Goal: Information Seeking & Learning: Check status

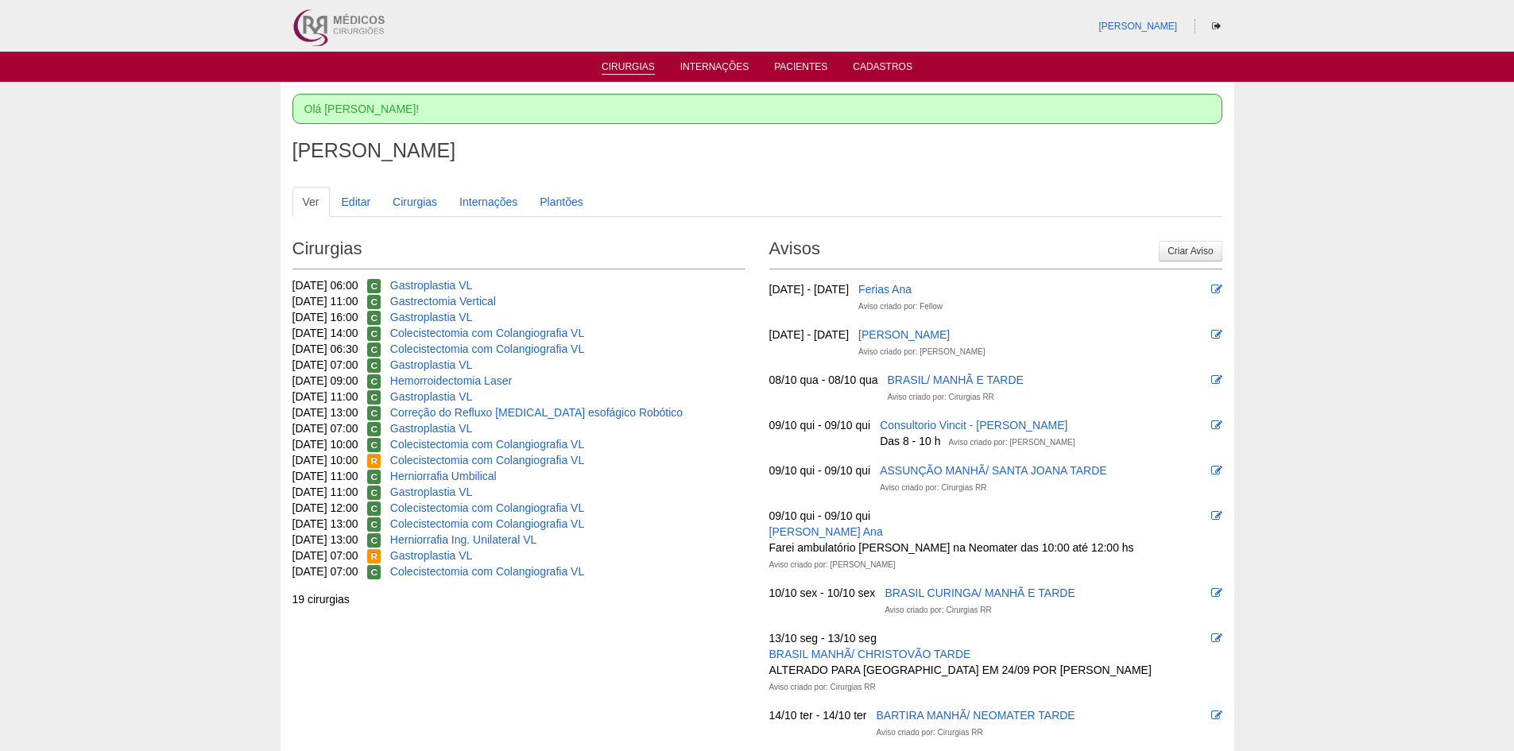
click at [631, 61] on link "Cirurgias" at bounding box center [628, 68] width 53 height 14
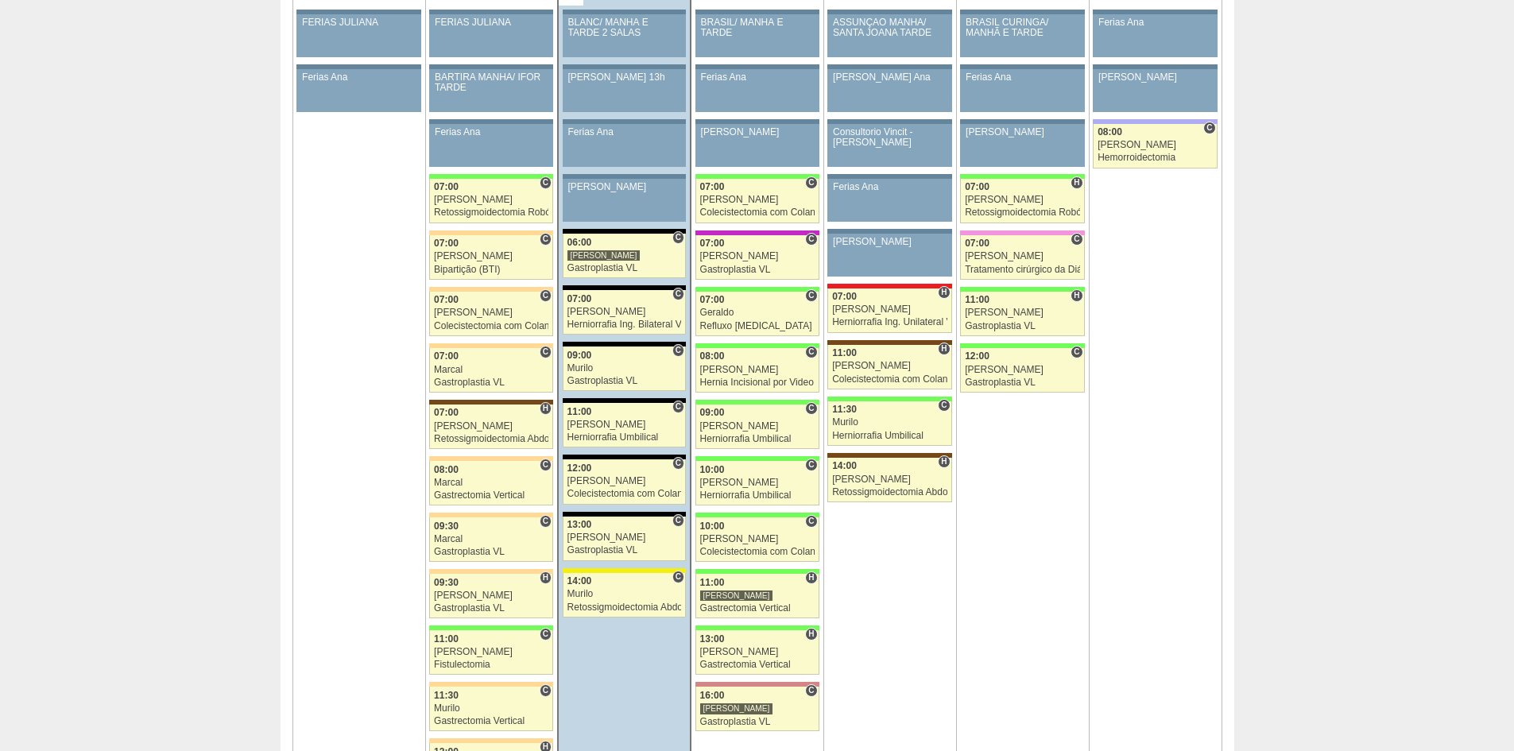
scroll to position [874, 0]
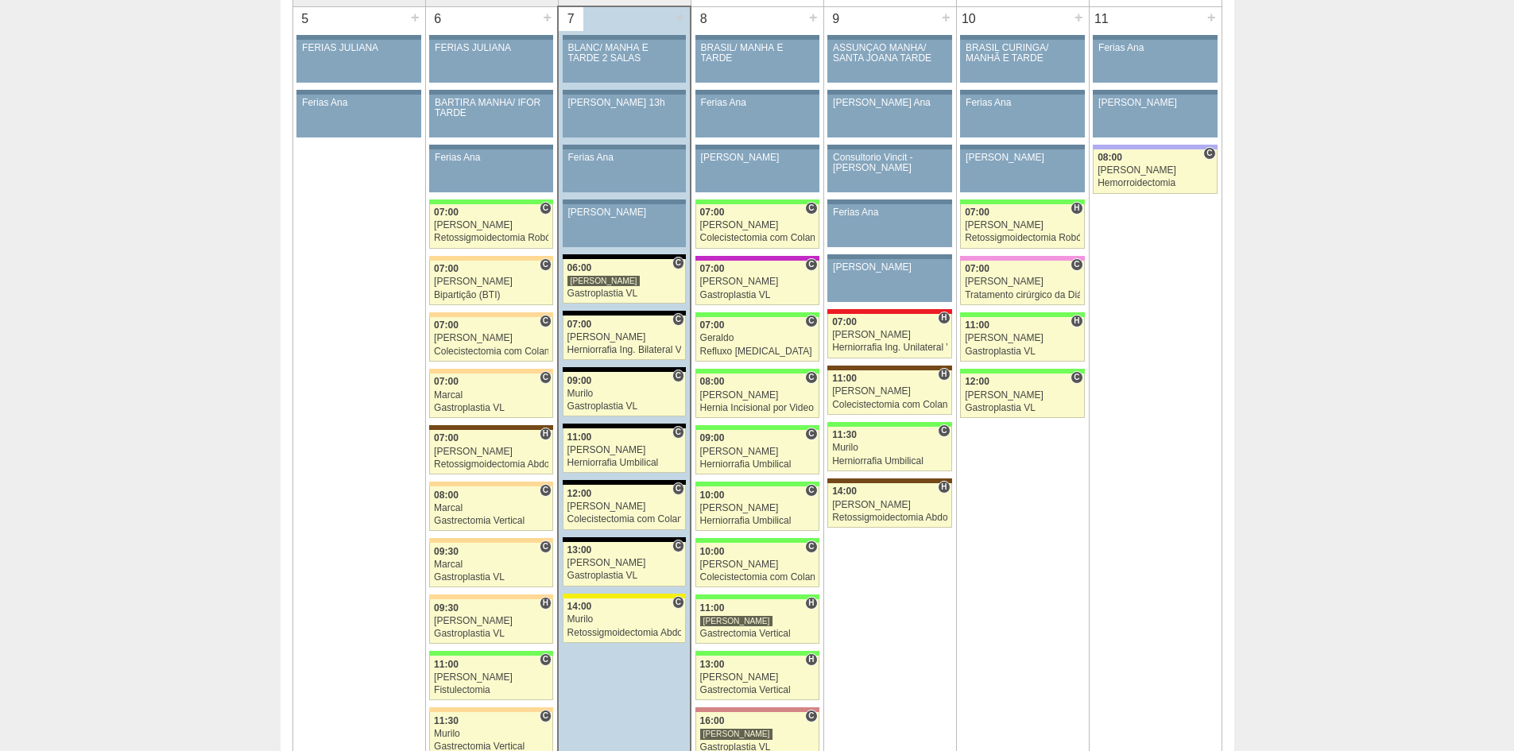
click at [1028, 562] on td "10 + 86923 Cirurgias RR BRASIL CURINGA/ MANHÃ E TARDE Paciente não informado Co…" at bounding box center [1022, 445] width 133 height 879
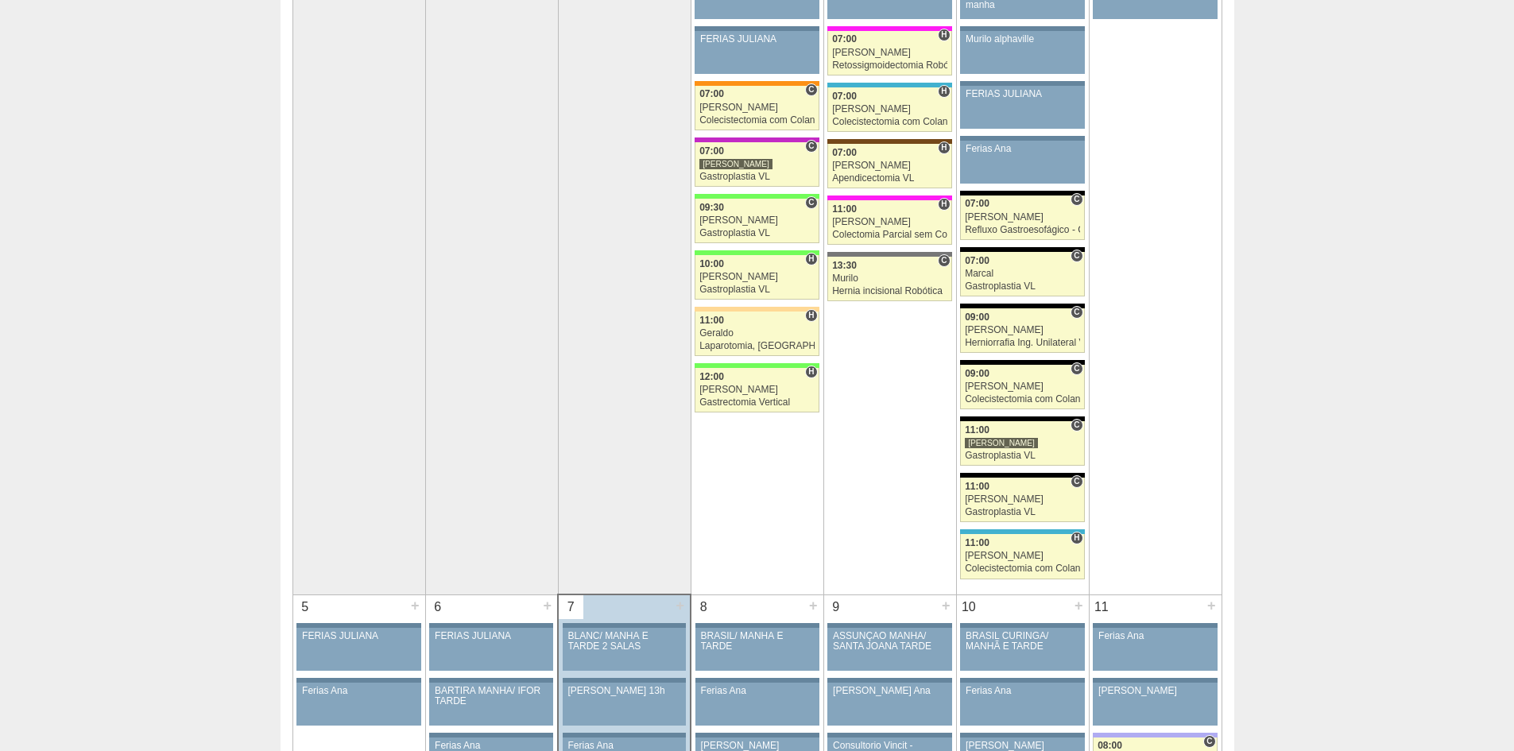
scroll to position [0, 0]
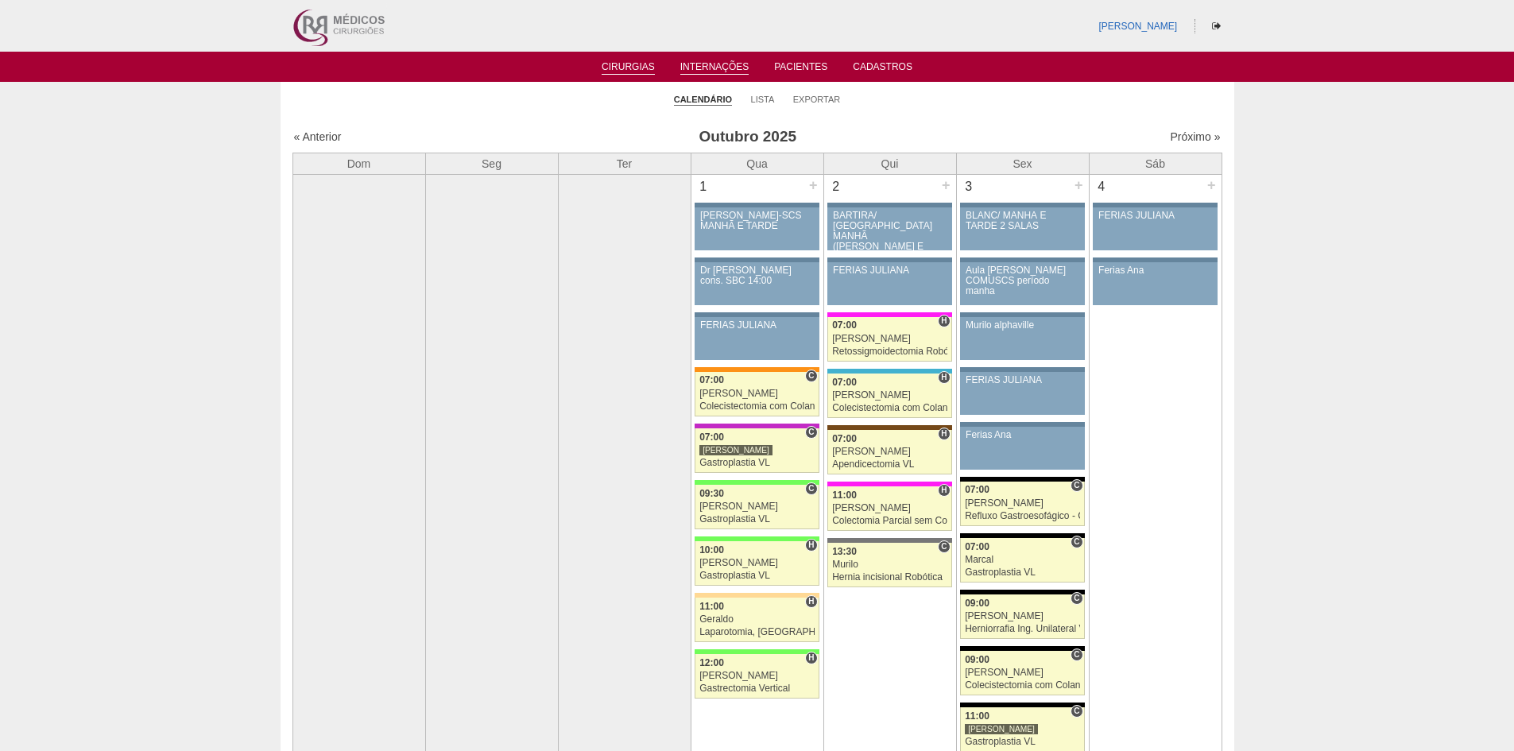
click at [709, 68] on link "Internações" at bounding box center [714, 68] width 69 height 14
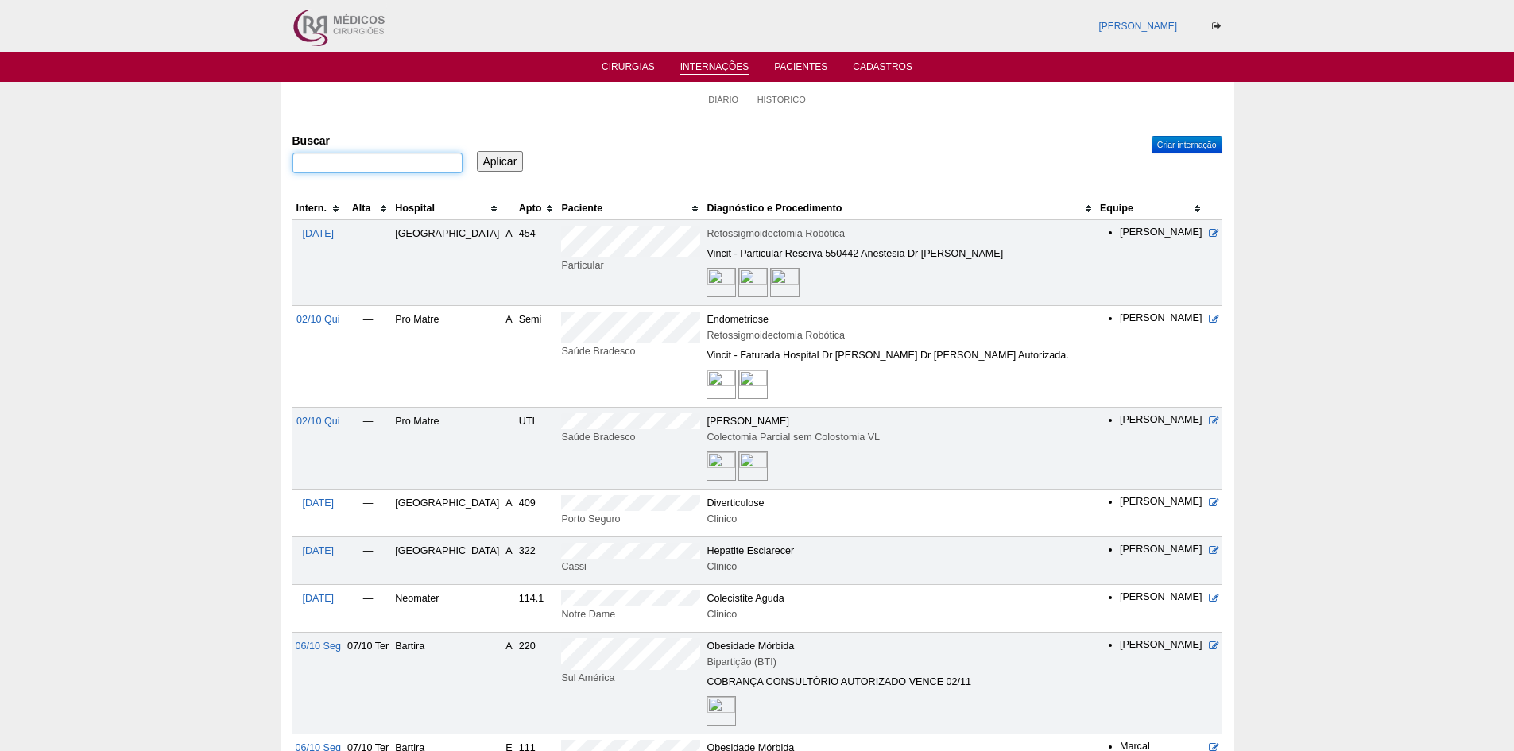
click at [323, 161] on input "Buscar" at bounding box center [378, 163] width 170 height 21
type input ""luana campos leal"
click at [477, 151] on input "Aplicar" at bounding box center [500, 161] width 47 height 21
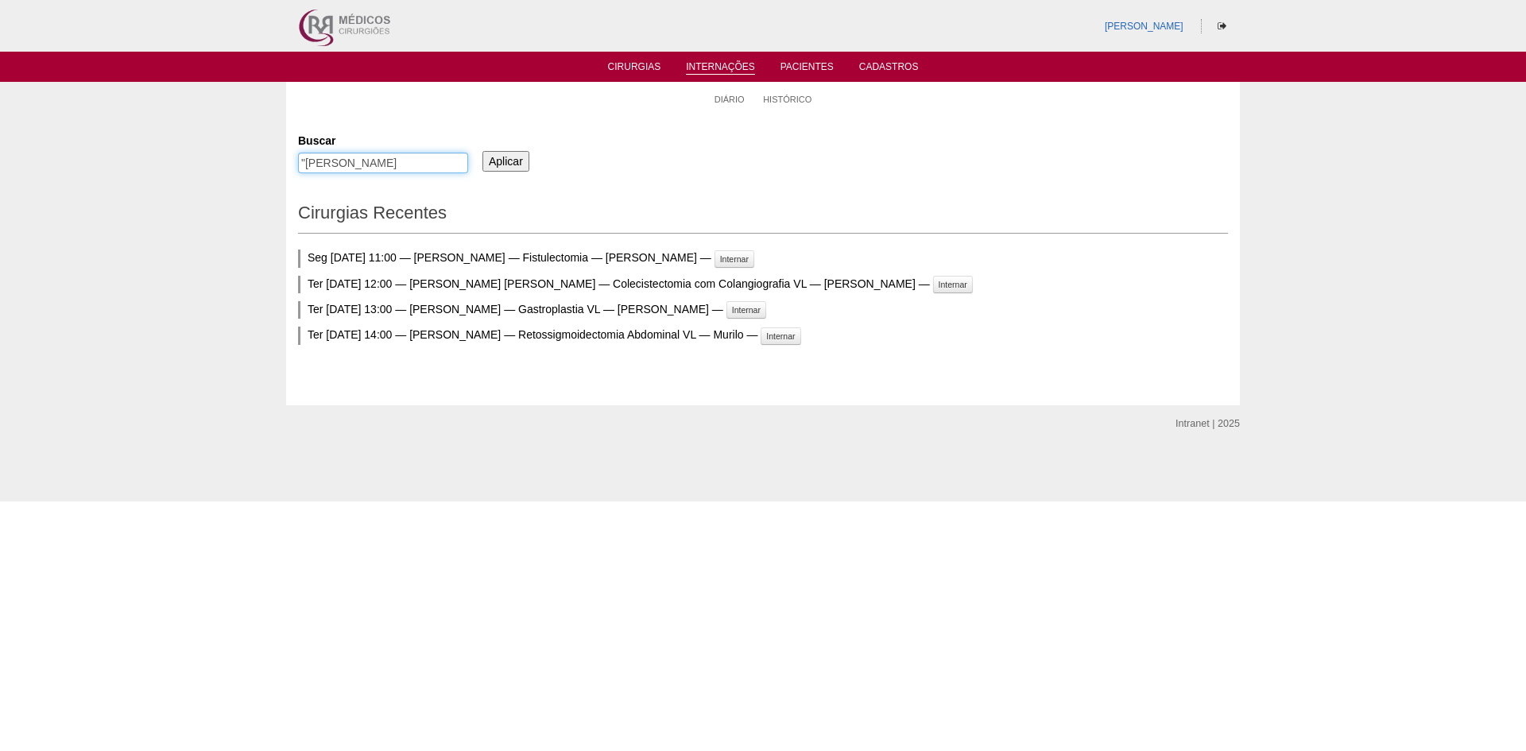
click at [396, 166] on input ""[PERSON_NAME]" at bounding box center [383, 163] width 170 height 21
type input ""luana campos leal""
click at [483, 151] on input "Aplicar" at bounding box center [506, 161] width 47 height 21
click at [512, 158] on input "Aplicar" at bounding box center [506, 161] width 47 height 21
click at [499, 153] on input "Aplicar" at bounding box center [506, 161] width 47 height 21
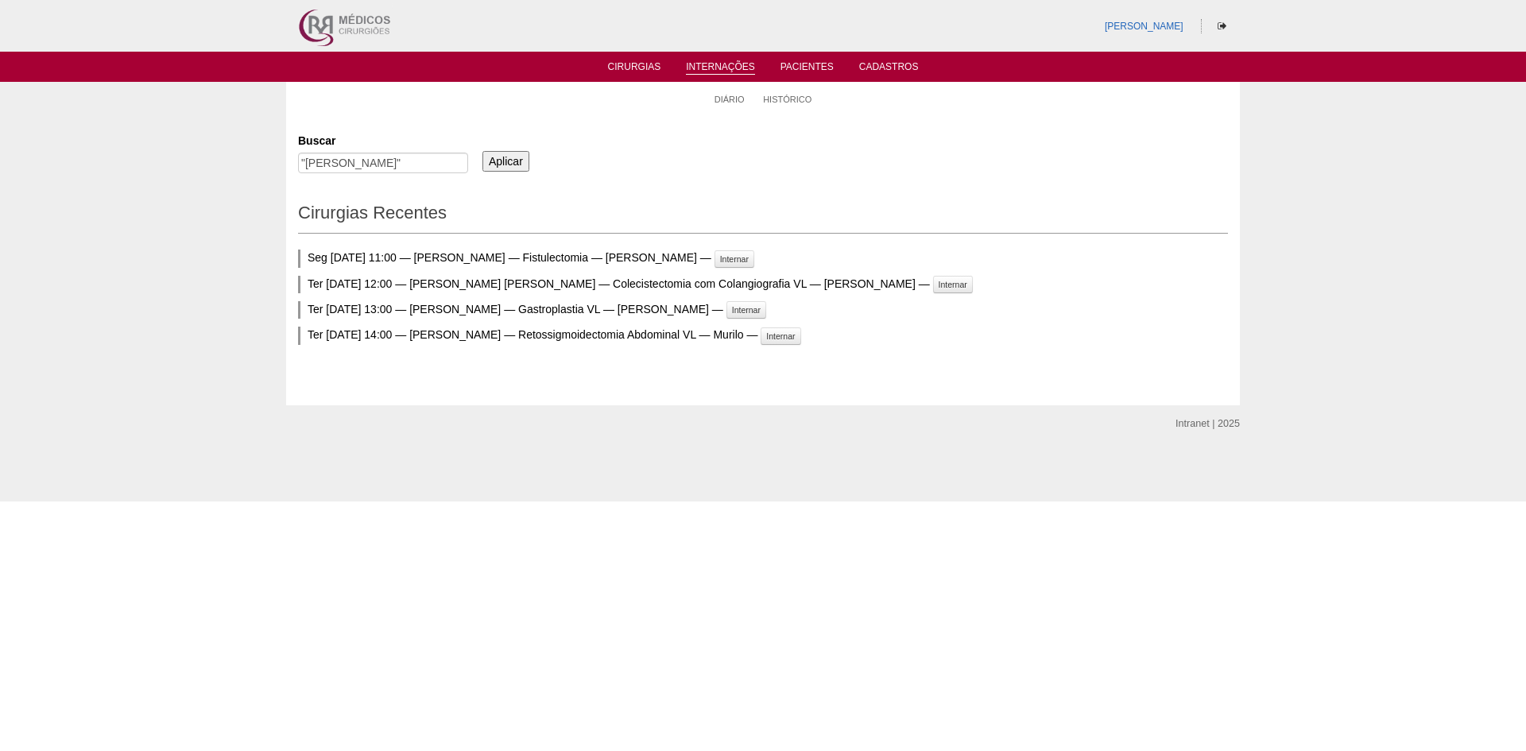
click at [710, 66] on link "Internações" at bounding box center [720, 68] width 69 height 14
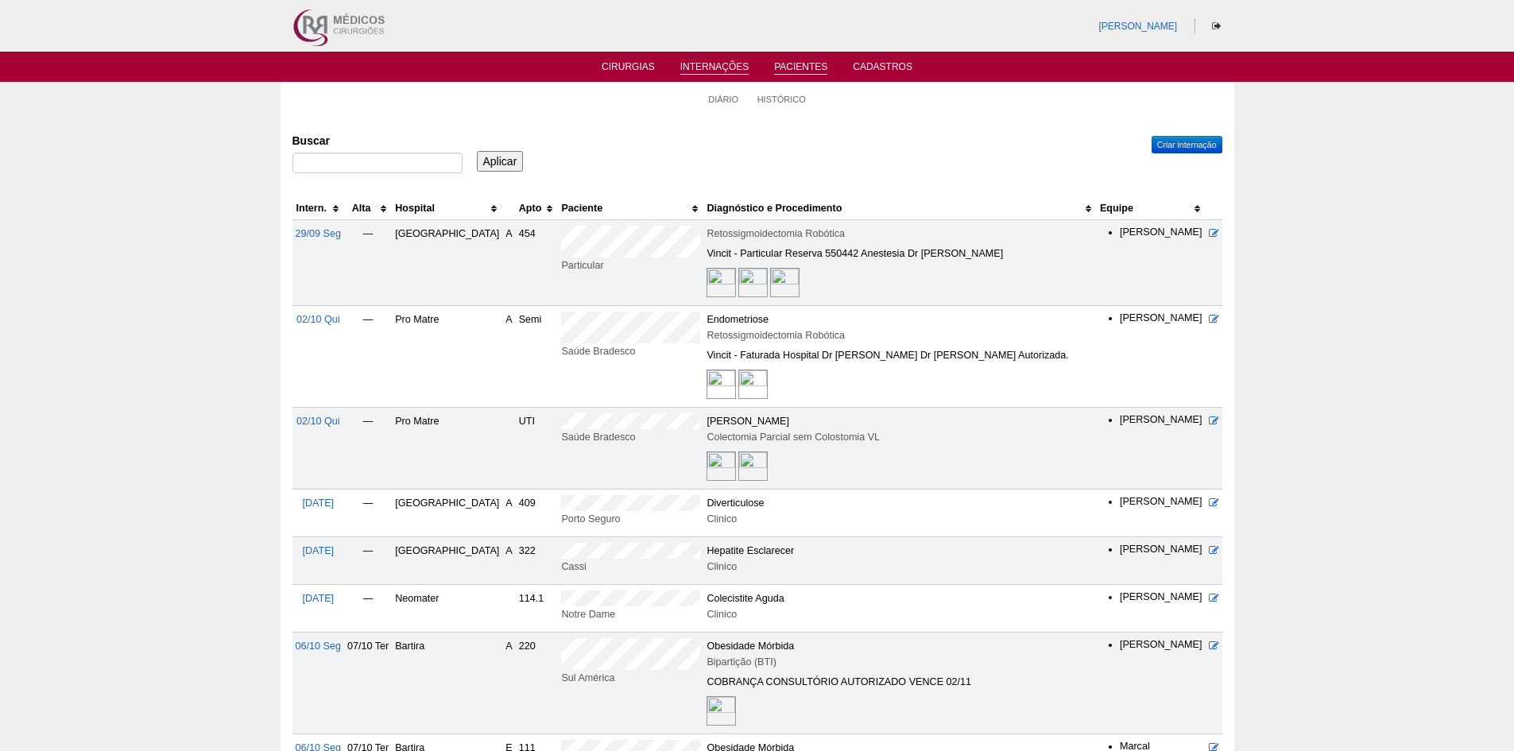
click at [808, 63] on link "Pacientes" at bounding box center [800, 68] width 53 height 14
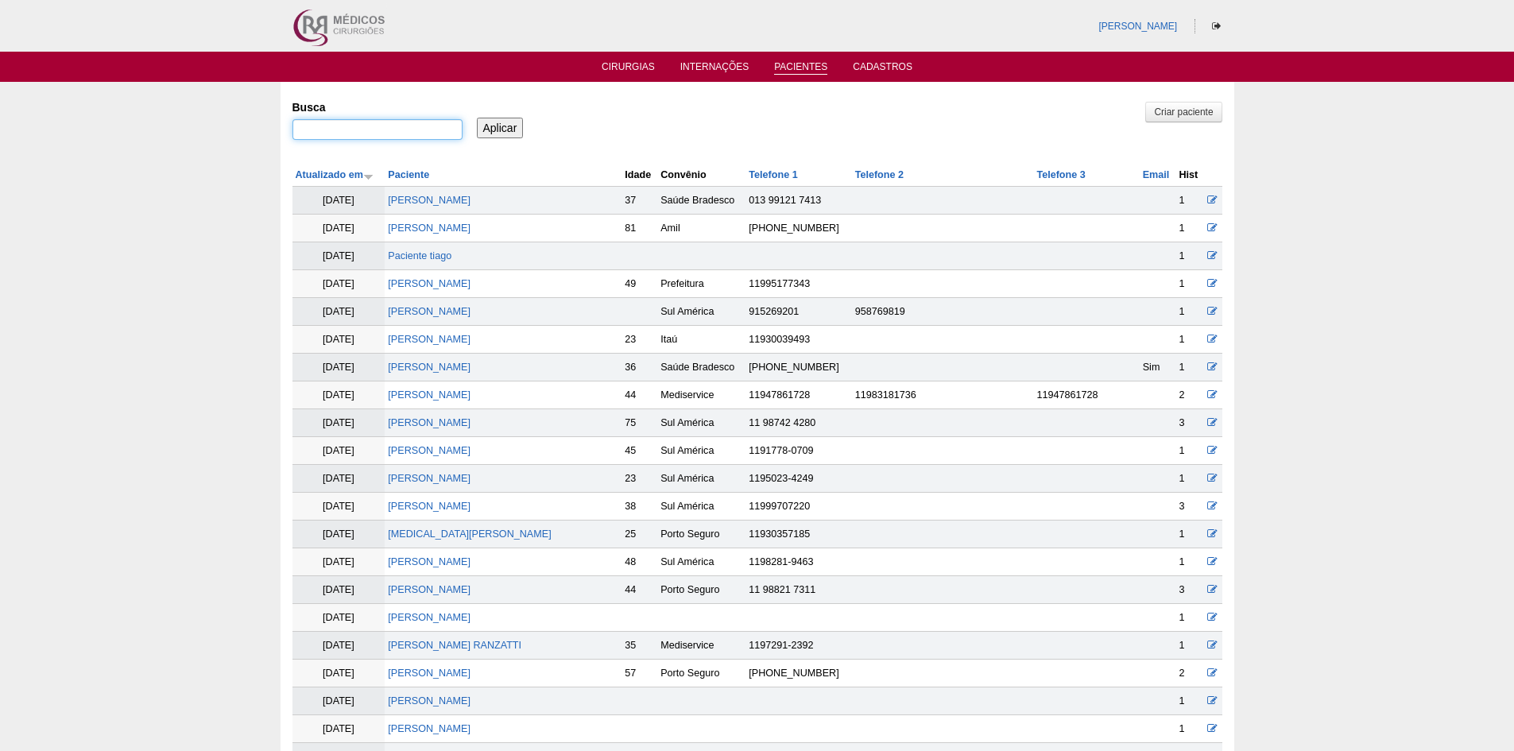
click at [339, 129] on input "Busca" at bounding box center [378, 129] width 170 height 21
type input ""[PERSON_NAME]""
click at [499, 122] on input "Aplicar" at bounding box center [500, 128] width 47 height 21
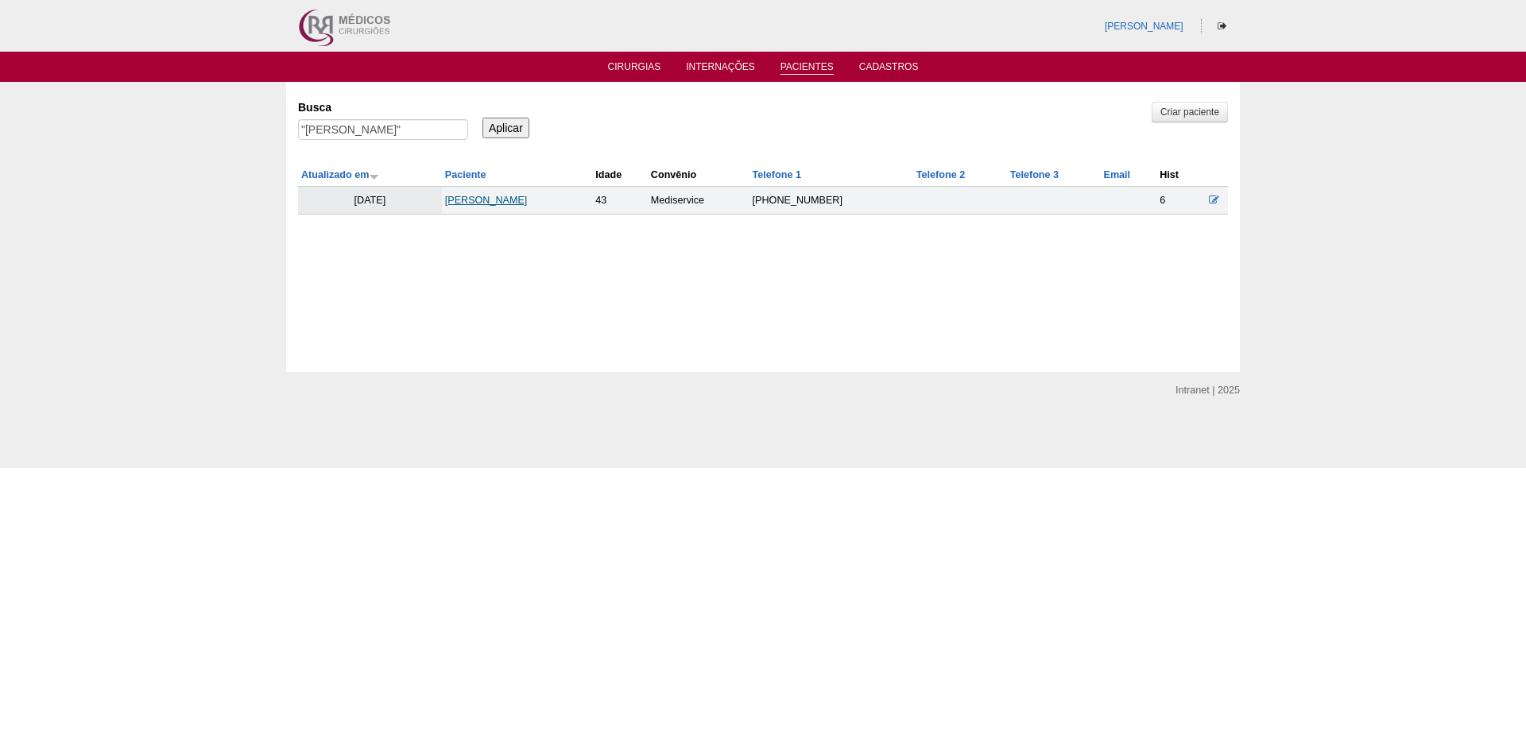
click at [482, 200] on link "[PERSON_NAME]" at bounding box center [486, 200] width 83 height 11
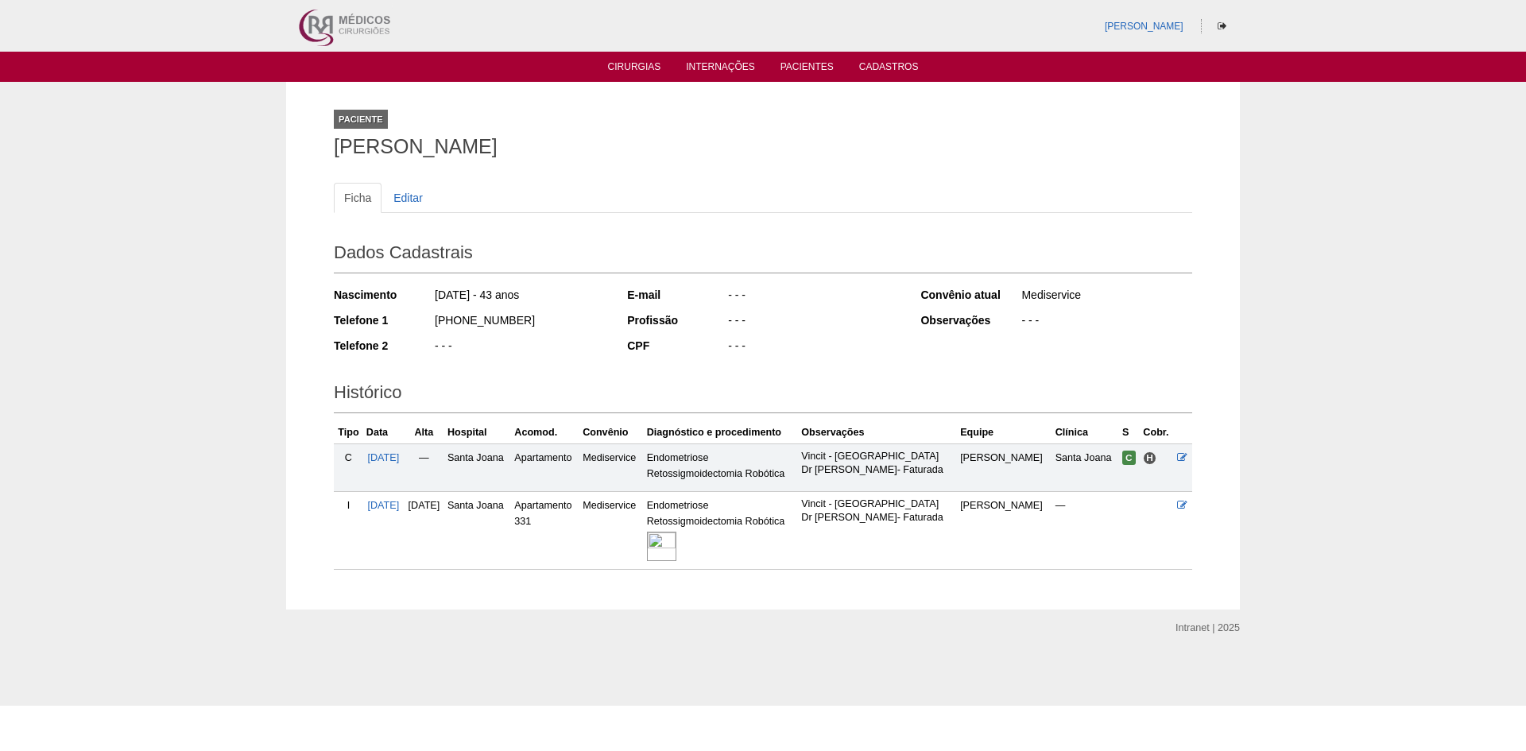
click at [676, 550] on img at bounding box center [661, 546] width 29 height 29
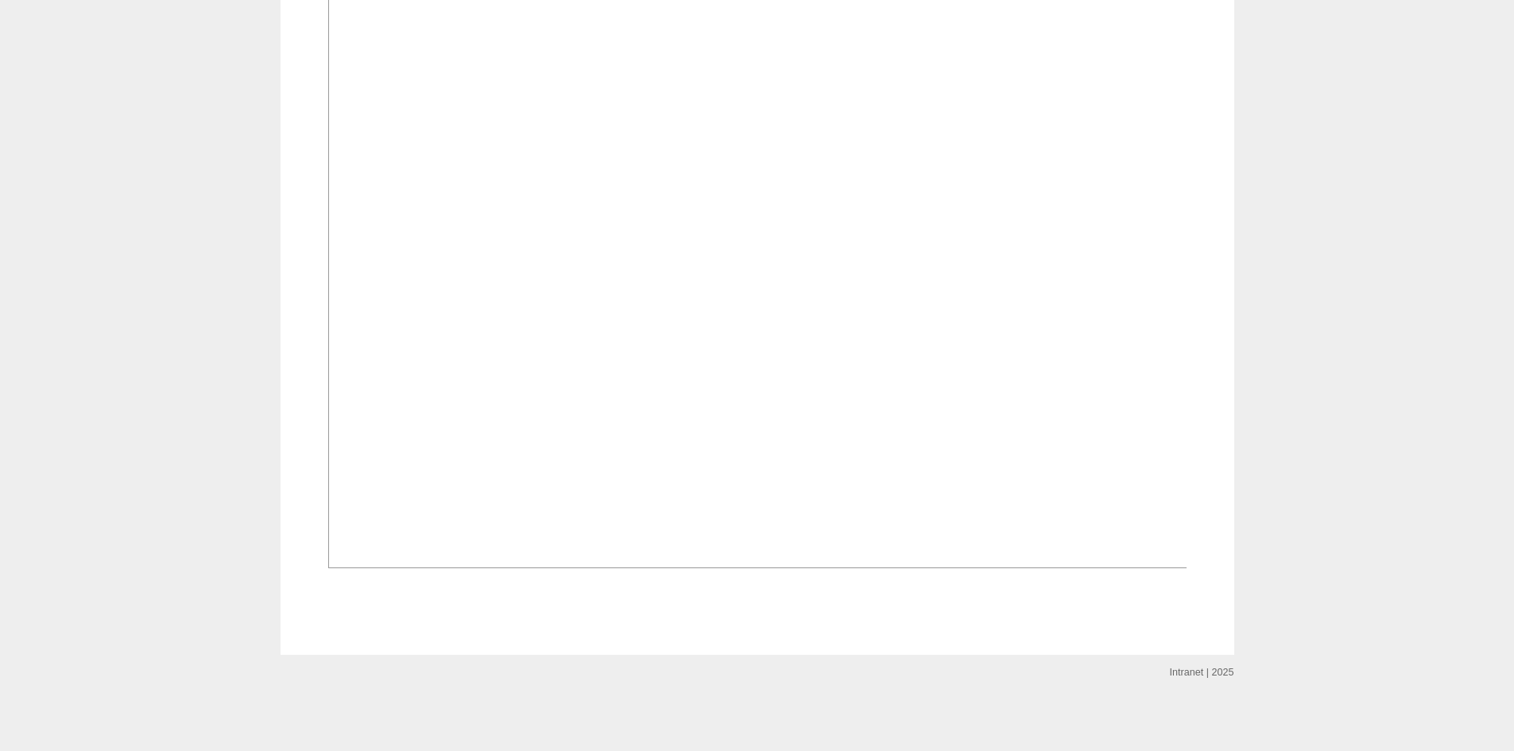
scroll to position [795, 0]
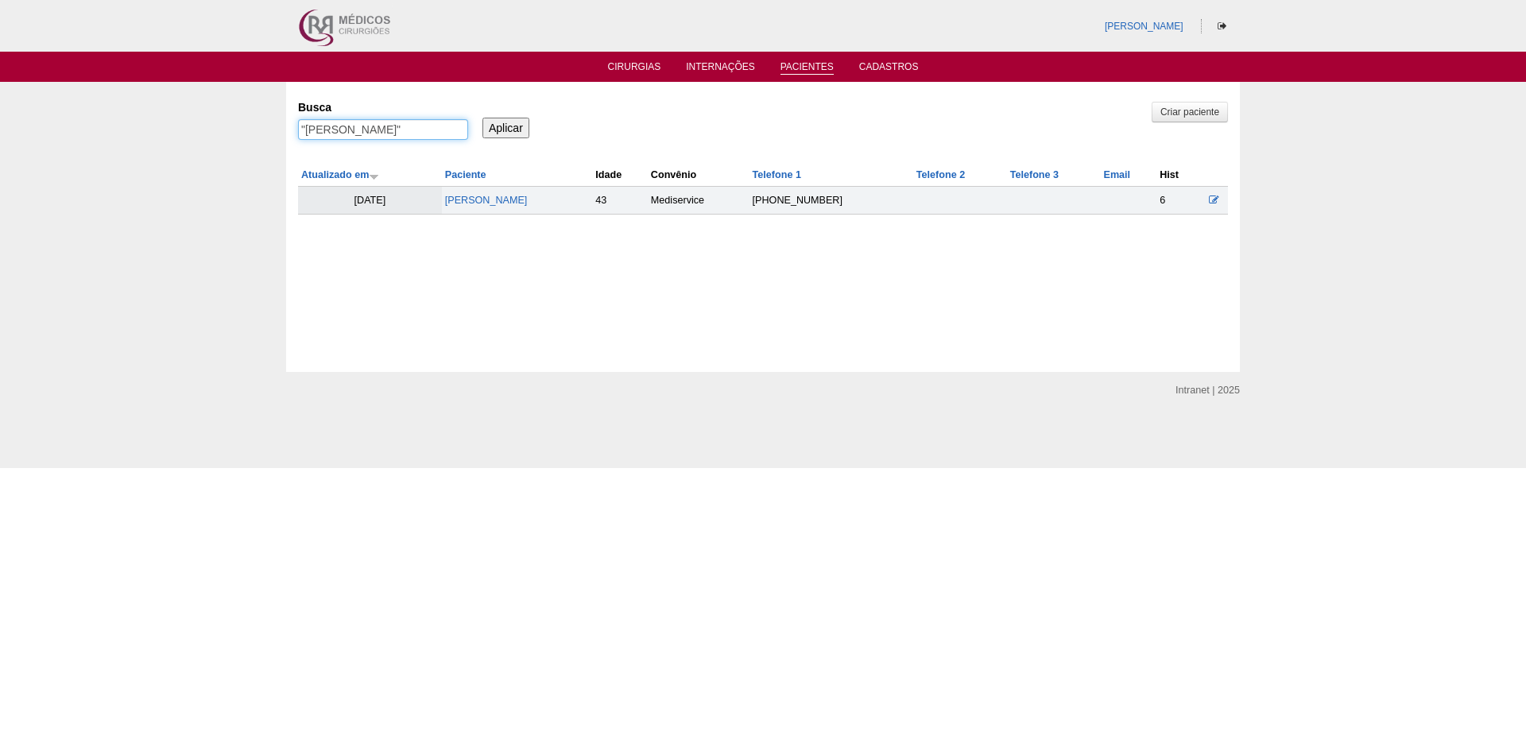
drag, startPoint x: 405, startPoint y: 128, endPoint x: 409, endPoint y: 139, distance: 11.8
click at [405, 128] on input ""[PERSON_NAME]"" at bounding box center [383, 129] width 170 height 21
type input ""[PERSON_NAME]""
click at [483, 118] on input "Aplicar" at bounding box center [506, 128] width 47 height 21
click at [514, 194] on td "MARIANA DE SOUZA SANTOS" at bounding box center [531, 201] width 161 height 28
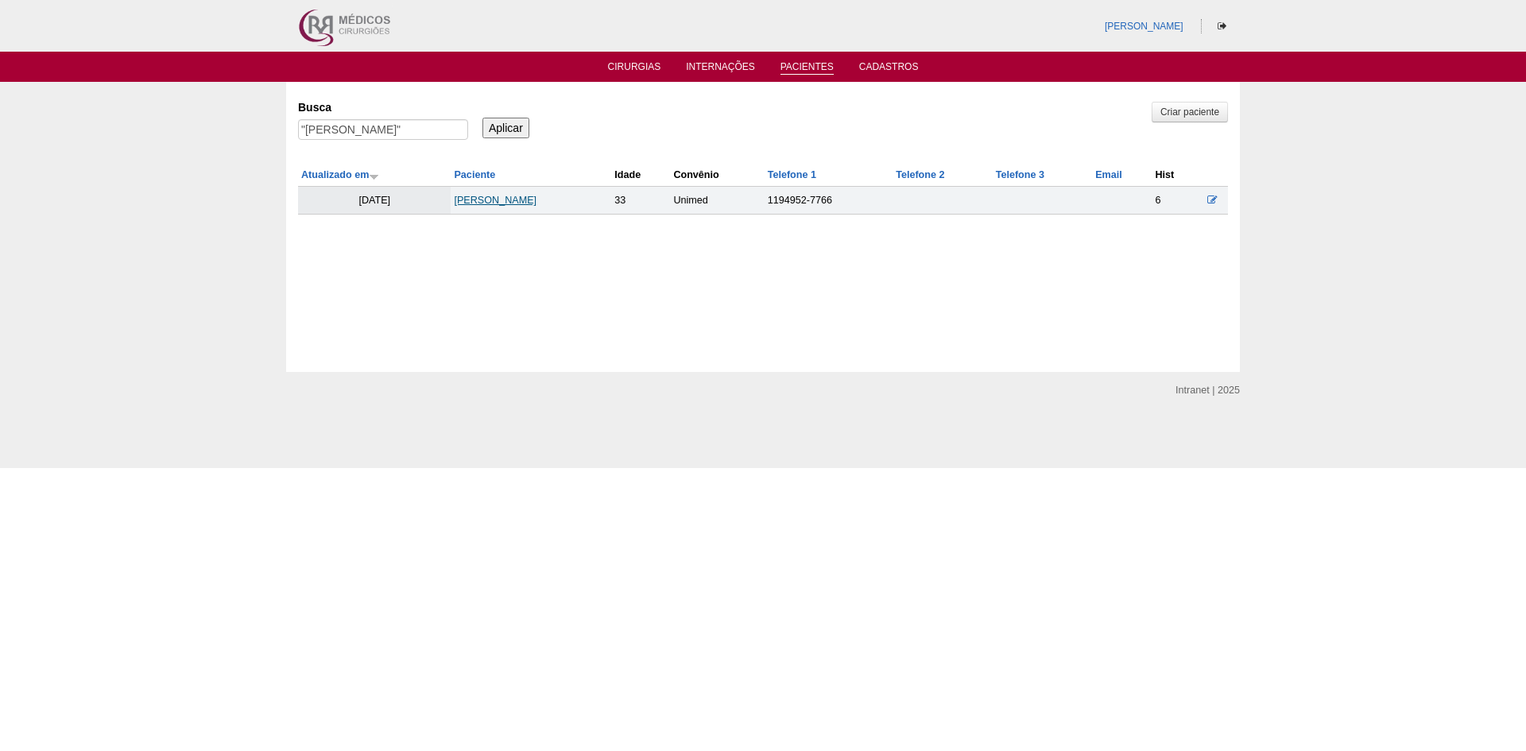
click at [489, 200] on link "MARIANA DE SOUZA SANTOS" at bounding box center [495, 200] width 83 height 11
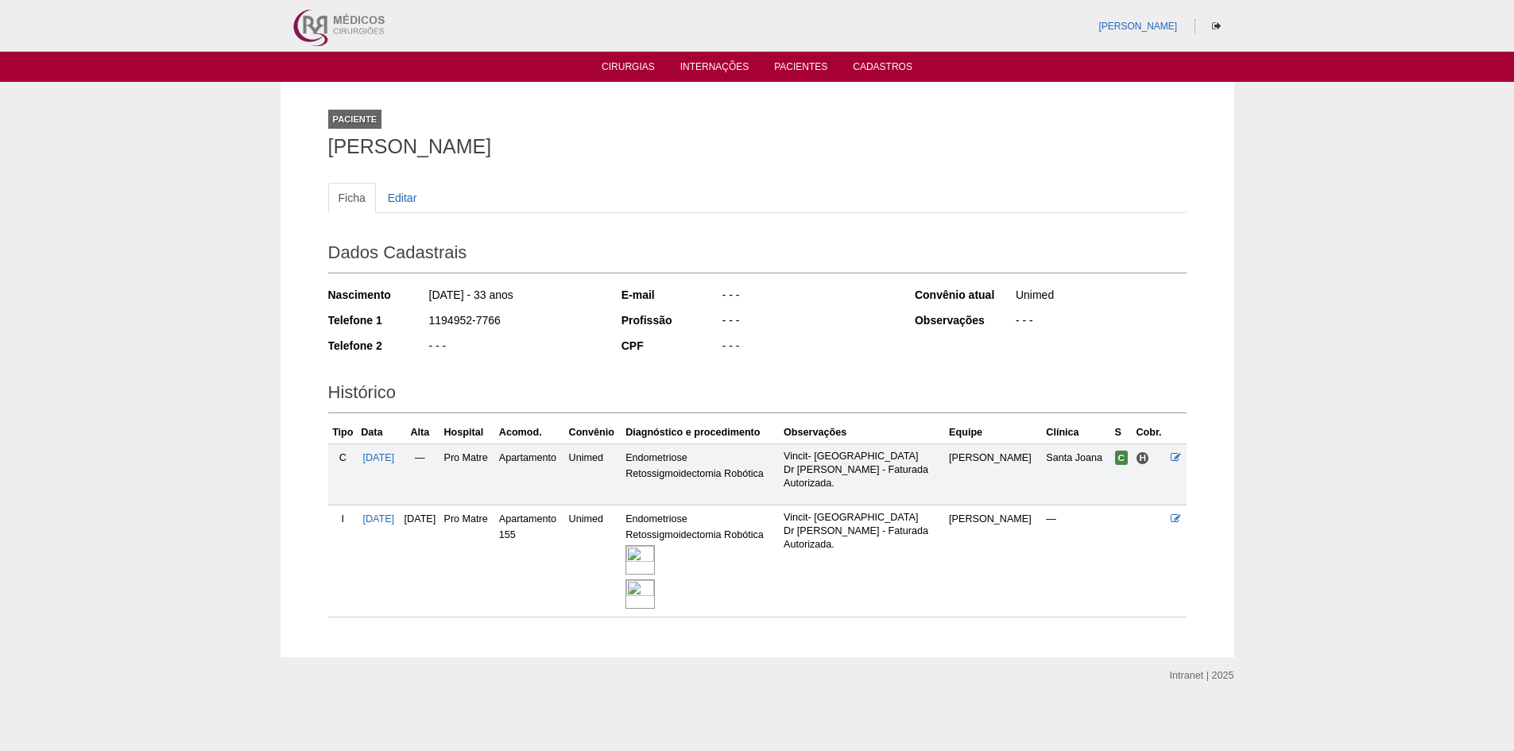
click at [655, 558] on img at bounding box center [640, 559] width 29 height 29
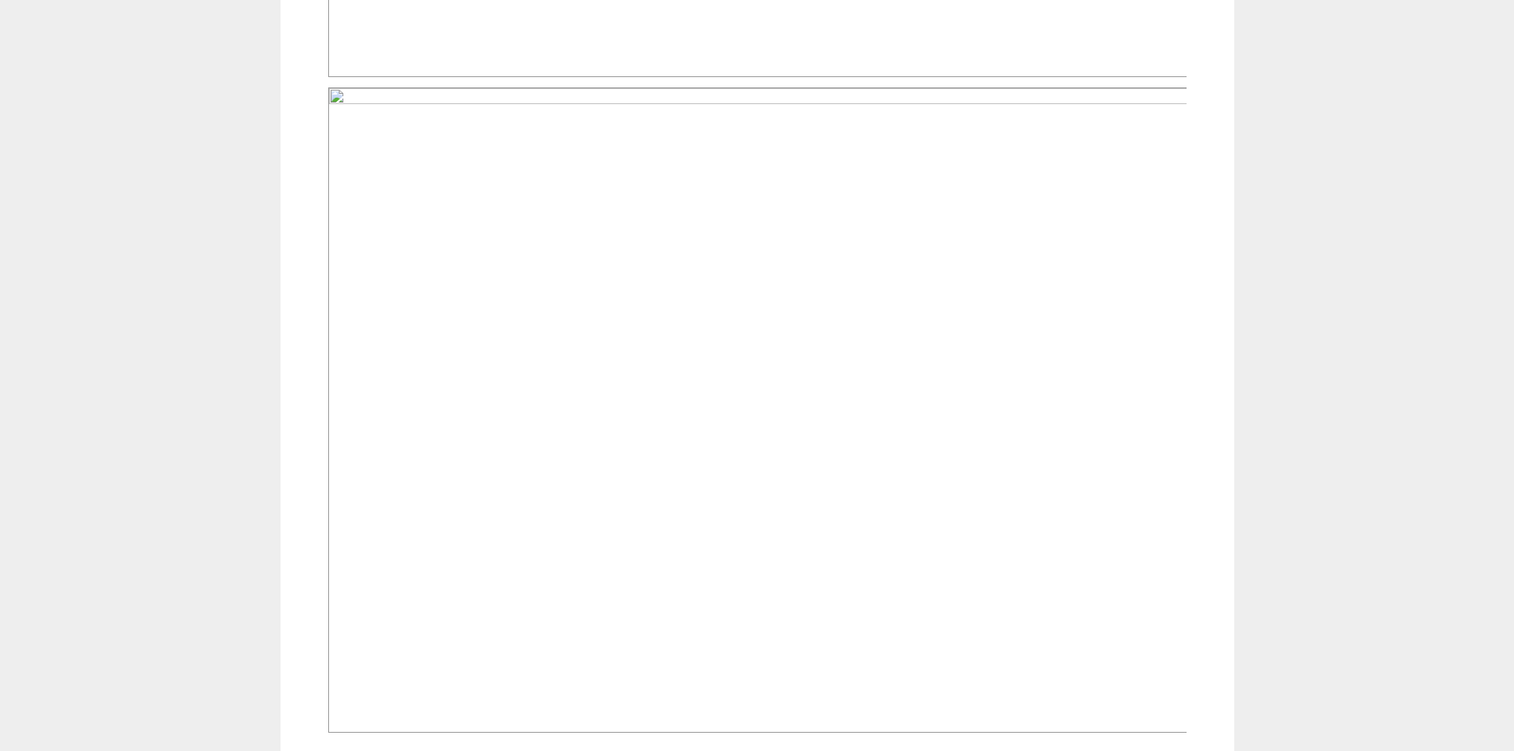
scroll to position [1076, 0]
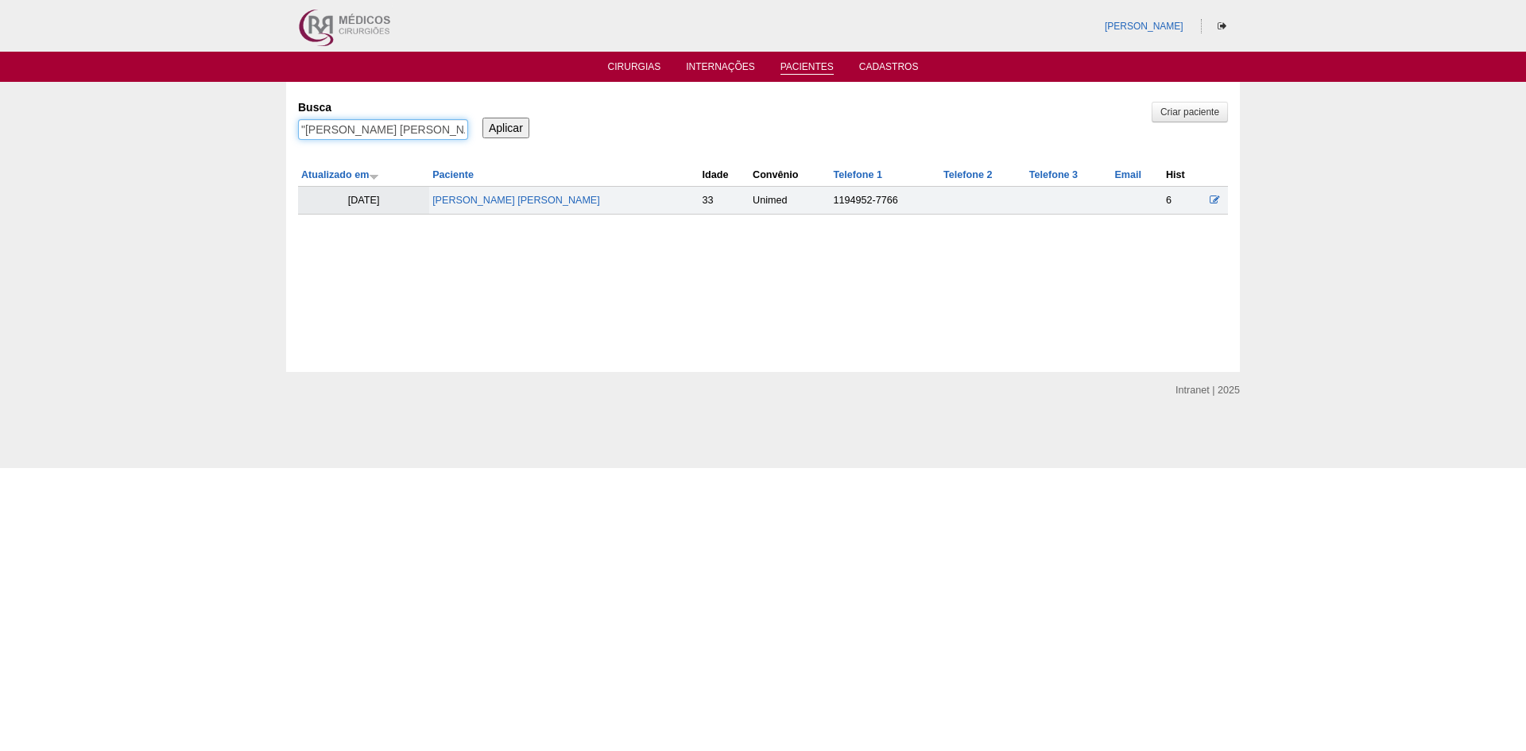
click at [429, 128] on input ""mariana de souza santos"" at bounding box center [383, 129] width 170 height 21
type input ""walesca alves pessoa""
click at [483, 118] on input "Aplicar" at bounding box center [506, 128] width 47 height 21
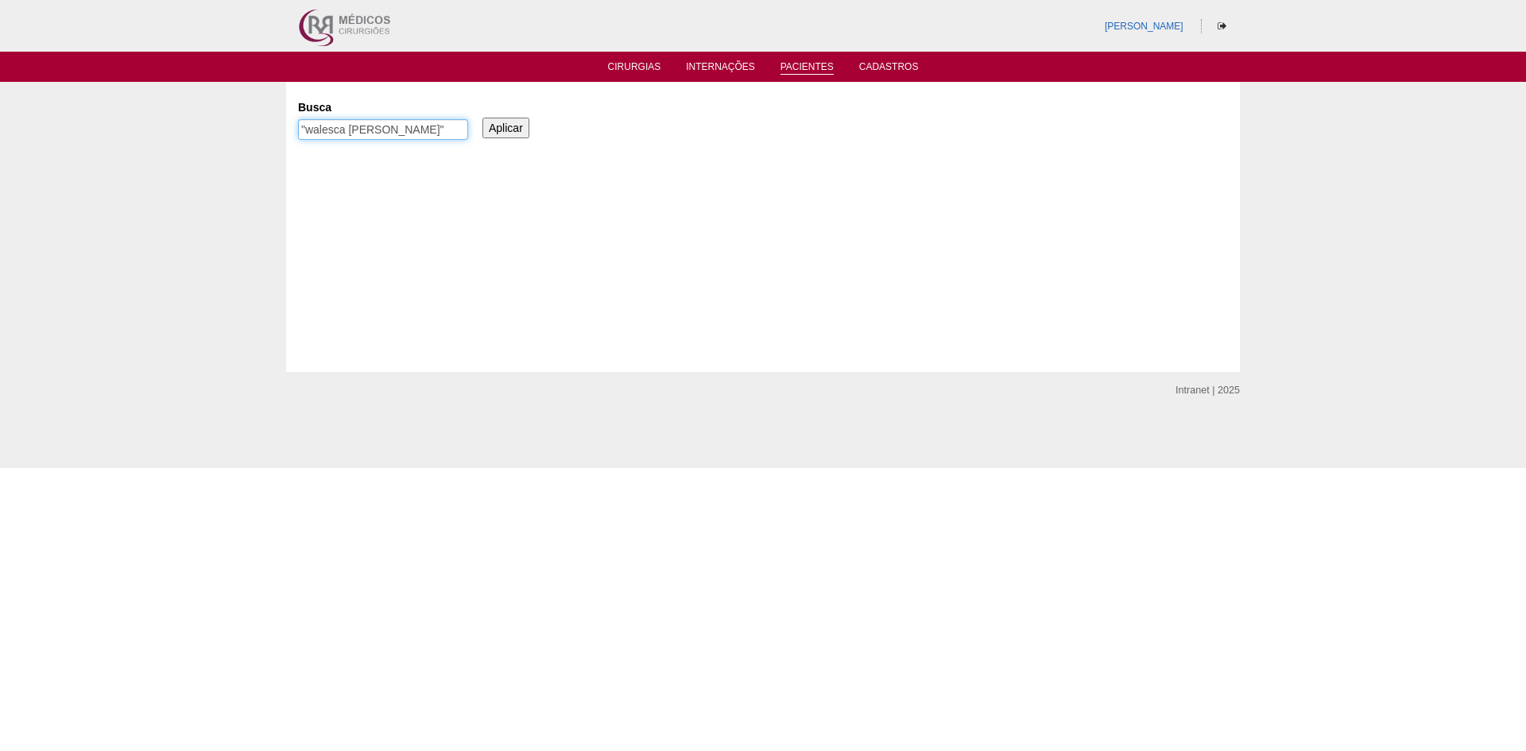
click at [340, 131] on input ""walesca [PERSON_NAME]"" at bounding box center [383, 129] width 170 height 21
type input ""[PERSON_NAME]""
click at [483, 118] on input "Aplicar" at bounding box center [506, 128] width 47 height 21
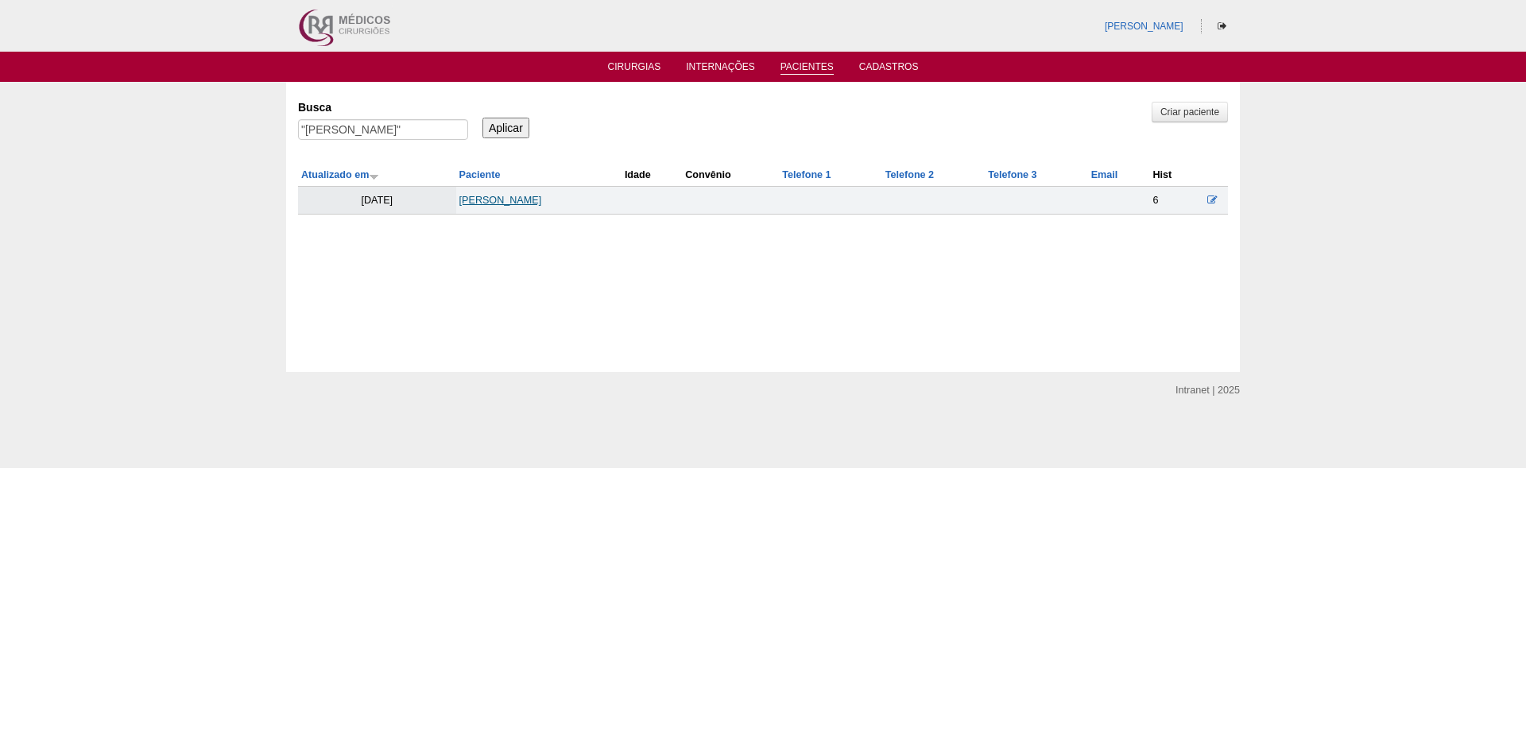
click at [527, 199] on link "[PERSON_NAME]" at bounding box center [500, 200] width 83 height 11
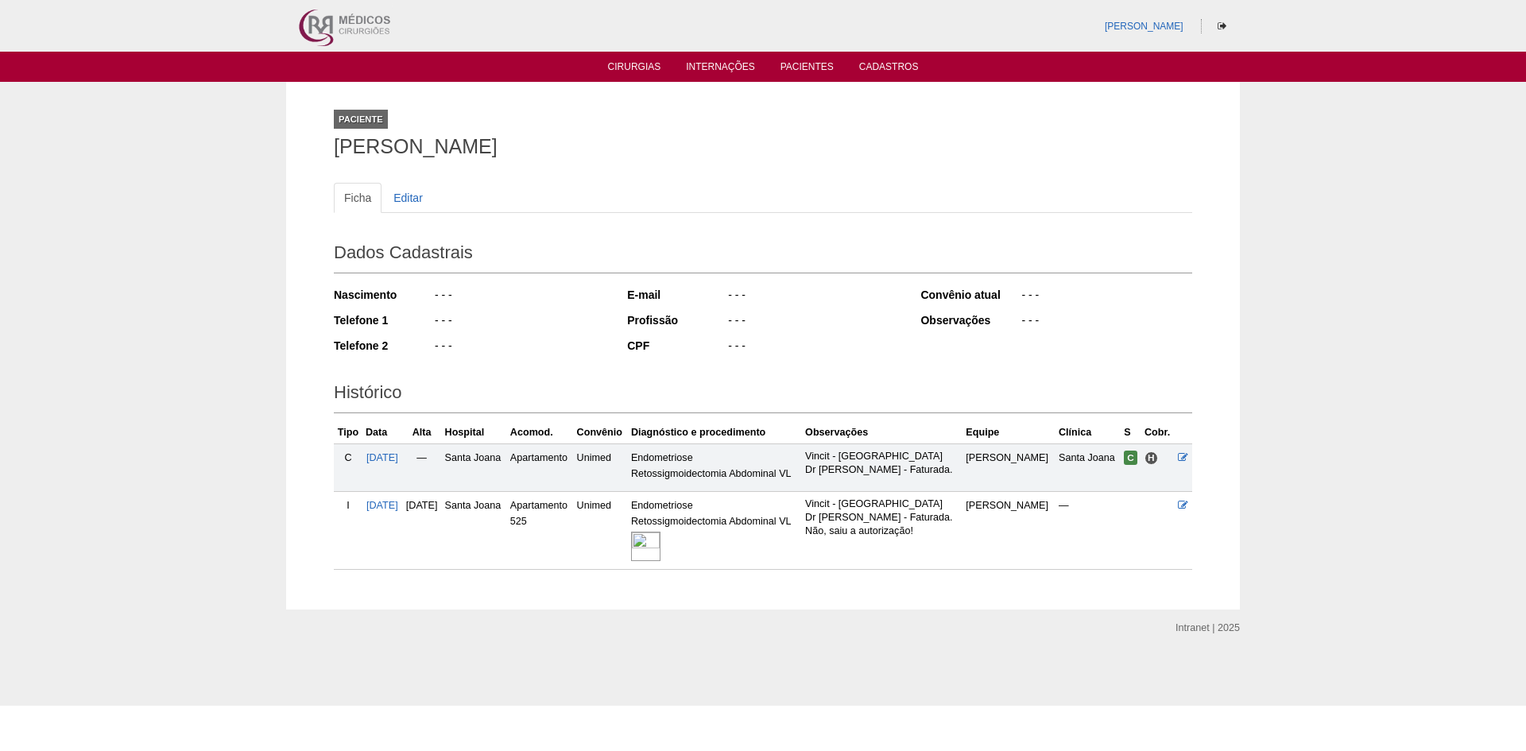
click at [661, 547] on img at bounding box center [645, 546] width 29 height 29
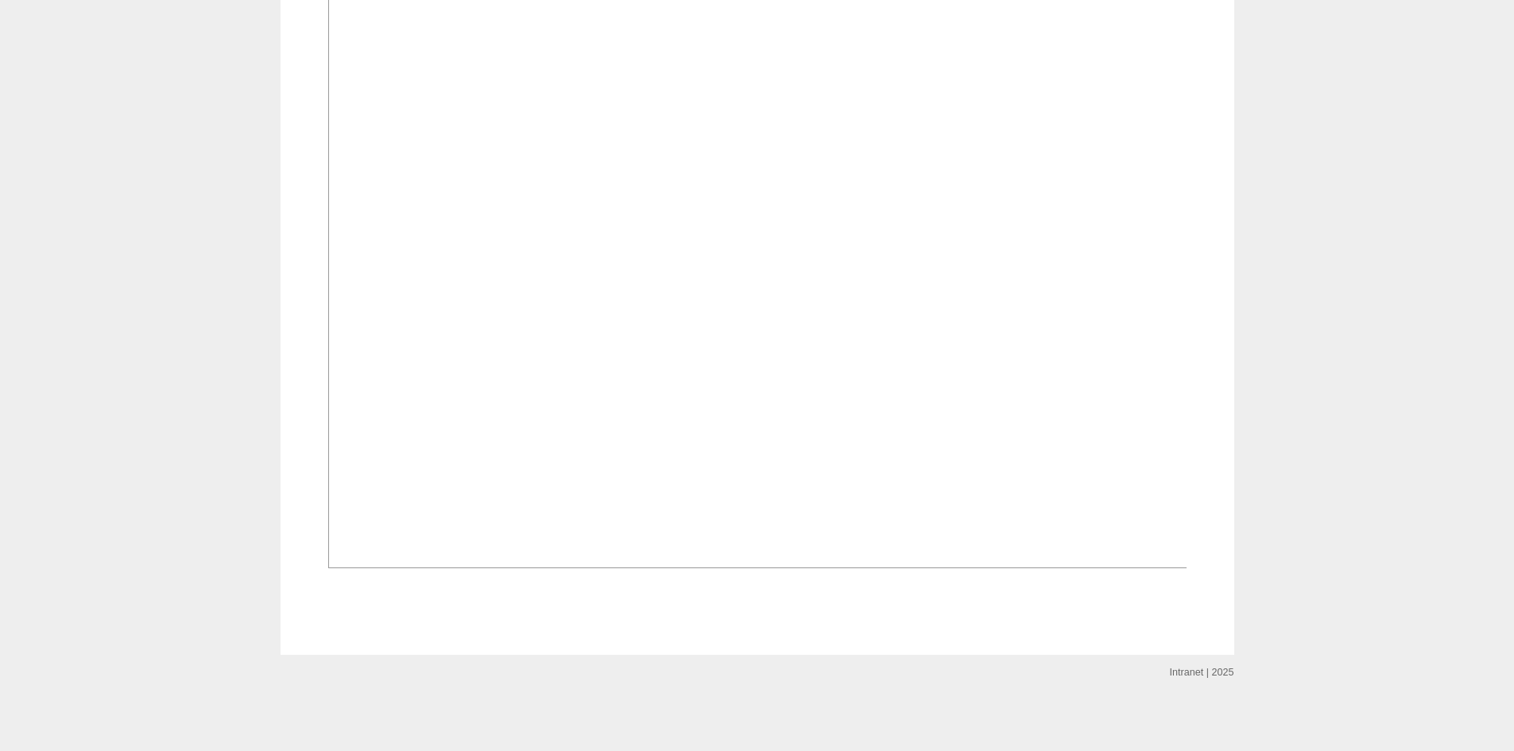
scroll to position [898, 0]
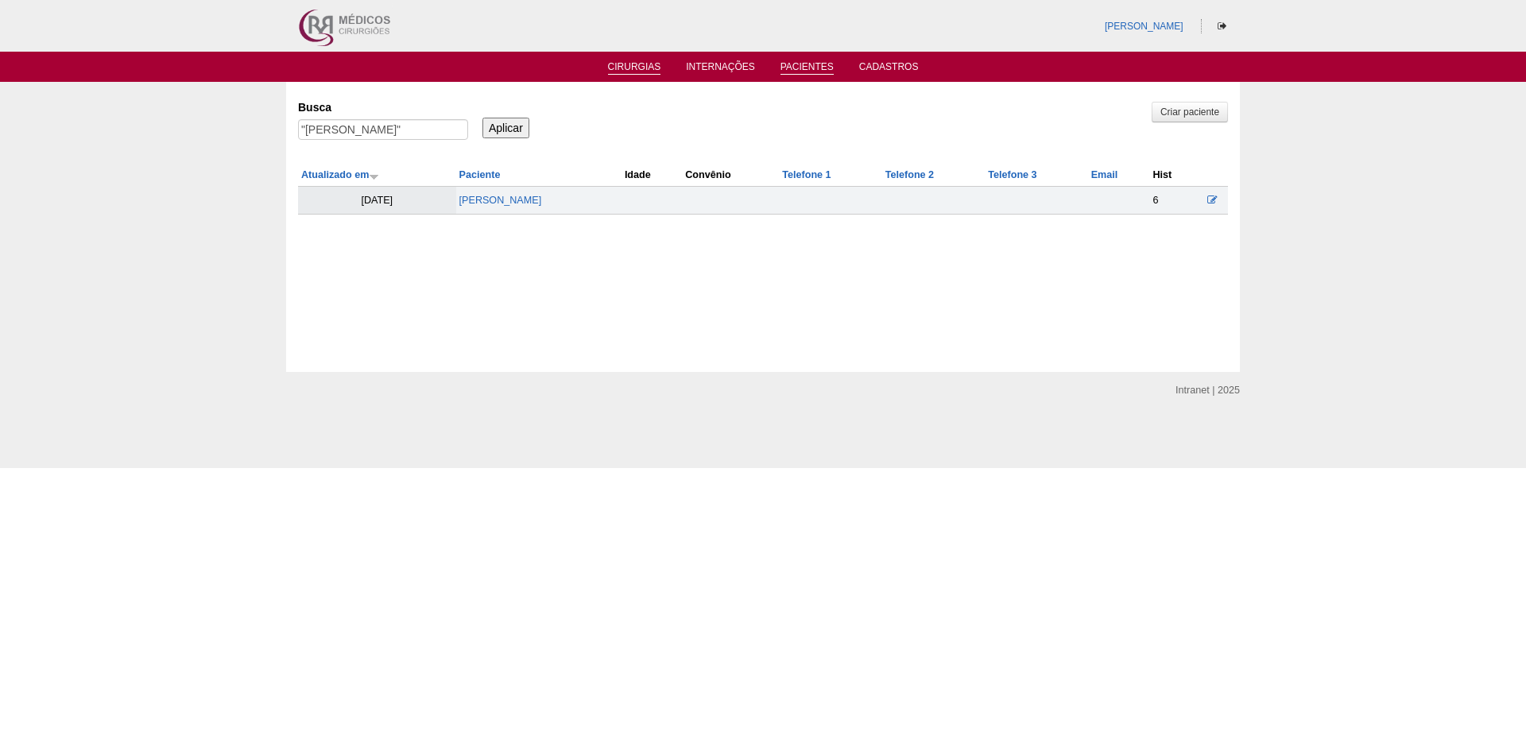
click at [634, 64] on link "Cirurgias" at bounding box center [634, 68] width 53 height 14
